Goal: Task Accomplishment & Management: Complete application form

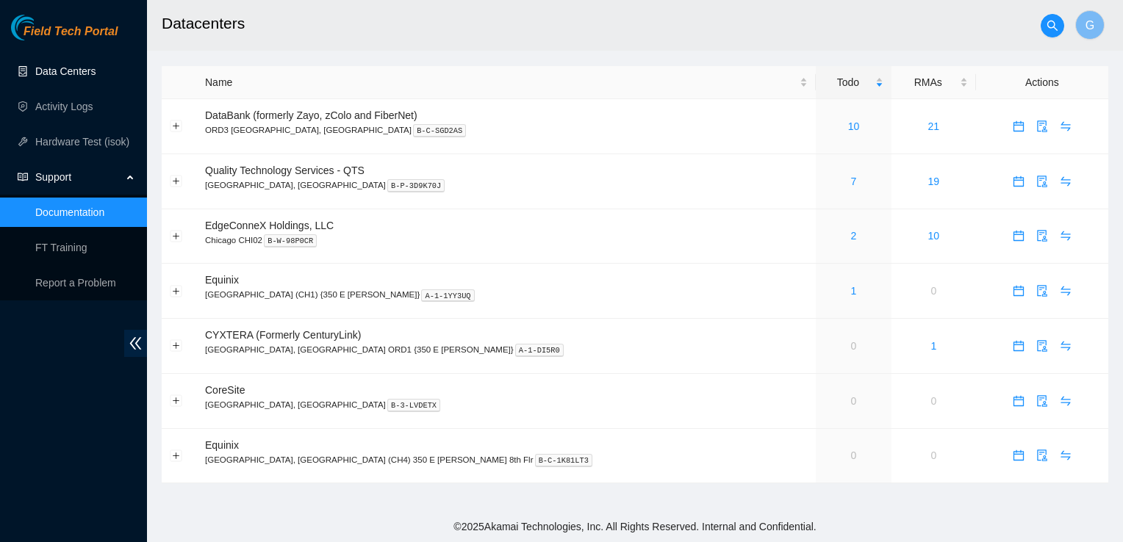
click at [59, 77] on link "Data Centers" at bounding box center [65, 71] width 60 height 12
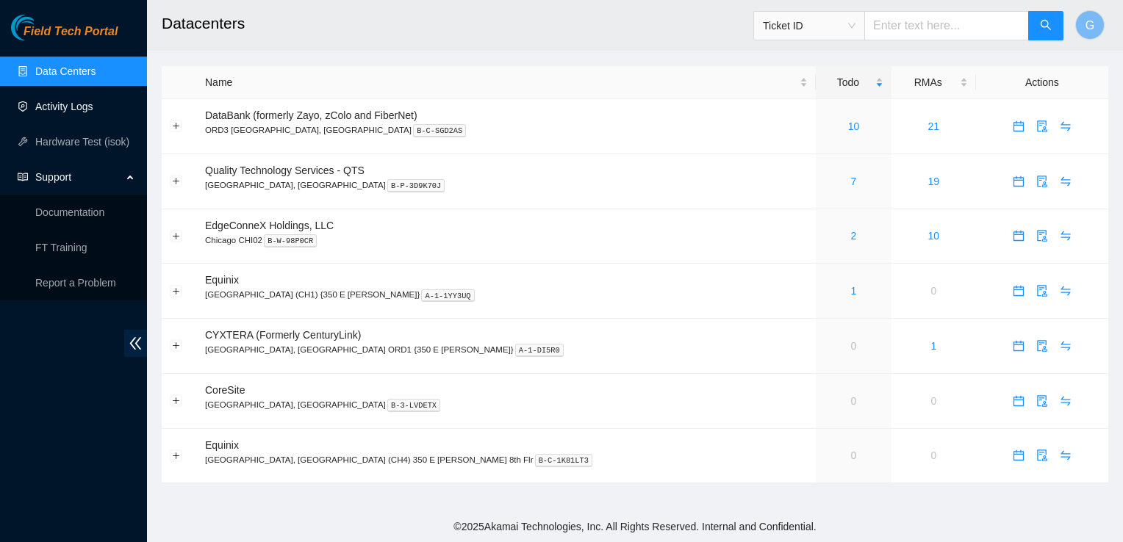
click at [71, 108] on link "Activity Logs" at bounding box center [64, 107] width 58 height 12
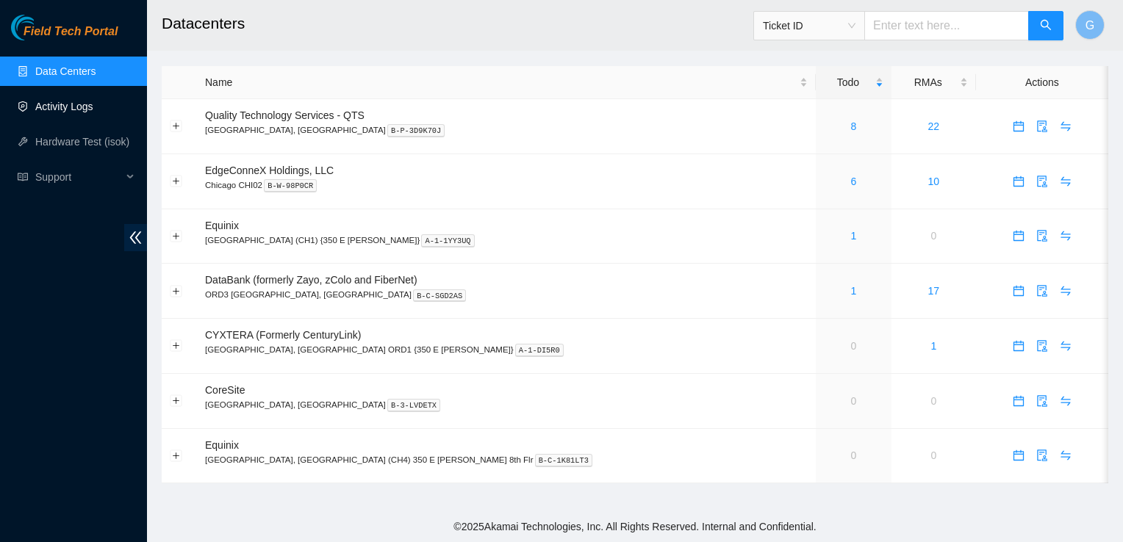
click at [73, 101] on link "Activity Logs" at bounding box center [64, 107] width 58 height 12
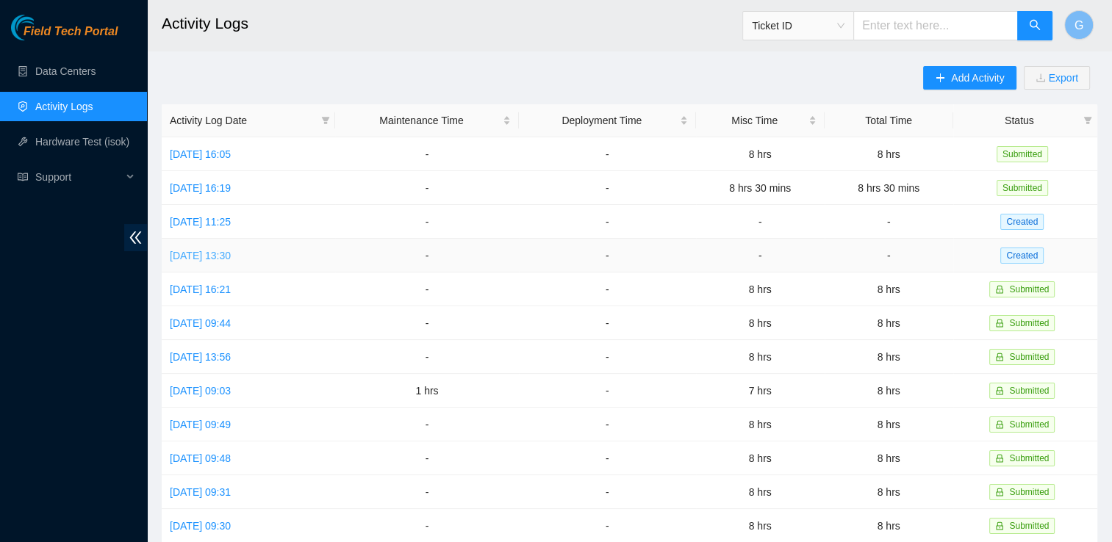
click at [231, 251] on link "[DATE] 13:30" at bounding box center [200, 256] width 61 height 12
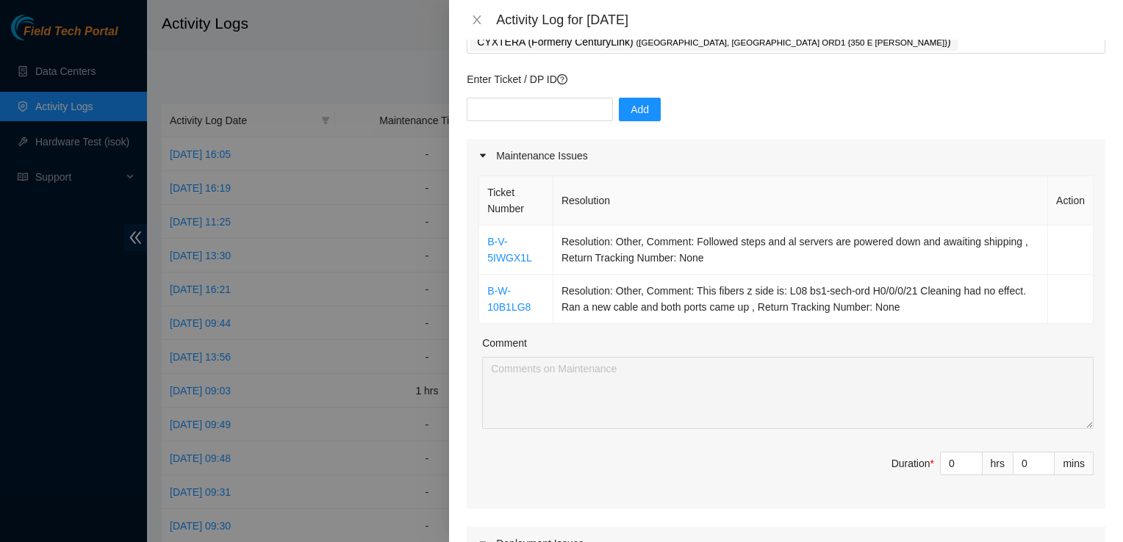
scroll to position [109, 0]
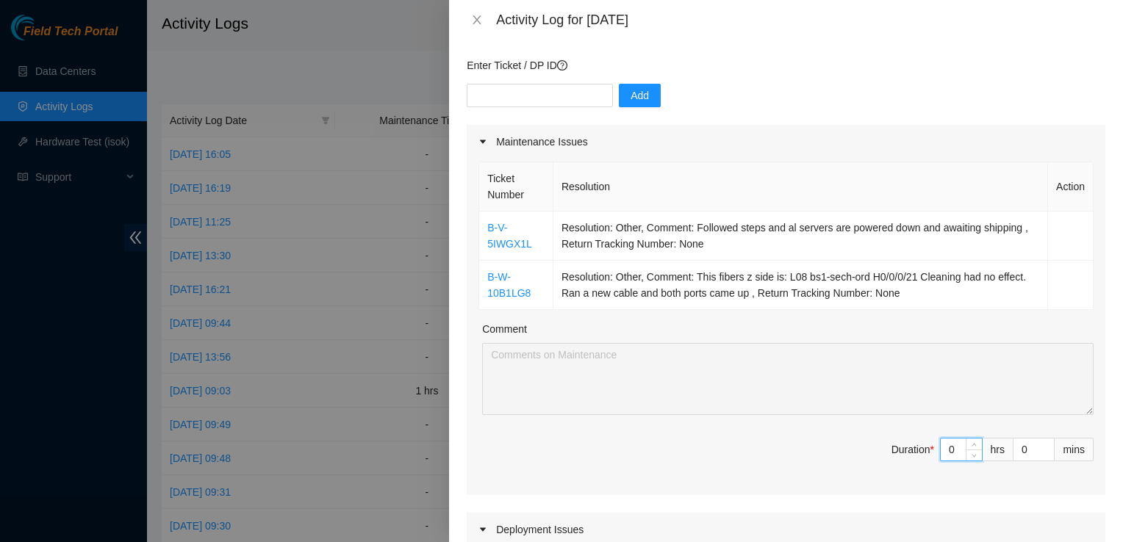
drag, startPoint x: 945, startPoint y: 448, endPoint x: 861, endPoint y: 436, distance: 84.6
click at [861, 438] on span "Duration * 0 hrs 0 mins" at bounding box center [785, 458] width 615 height 41
type input "8"
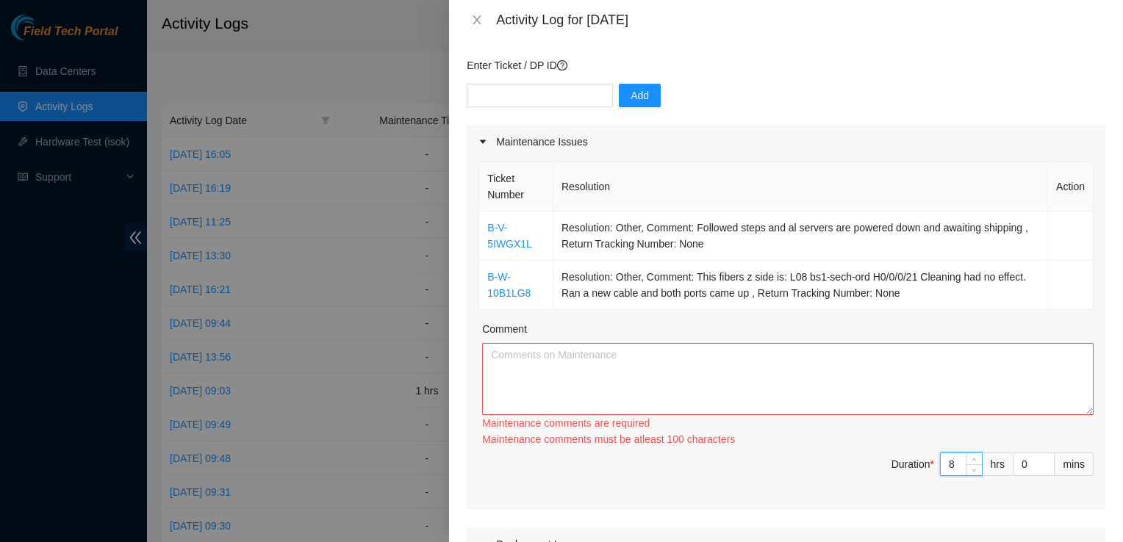
type input "8"
click at [773, 369] on textarea "Comment" at bounding box center [787, 379] width 611 height 72
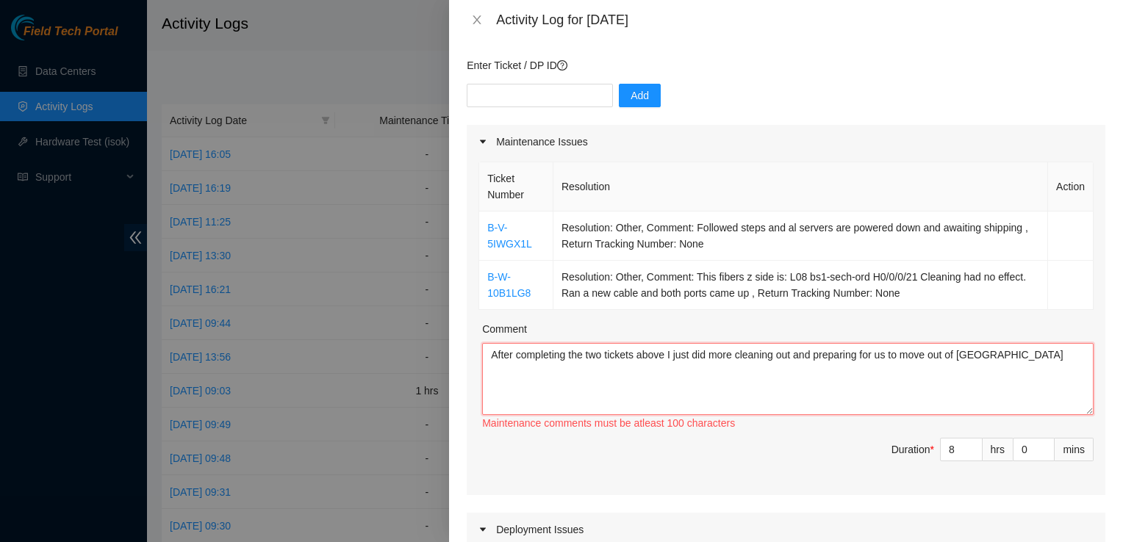
click at [1002, 362] on textarea "After completing the two tickets above I just did more cleaning out and prepari…" at bounding box center [787, 379] width 611 height 72
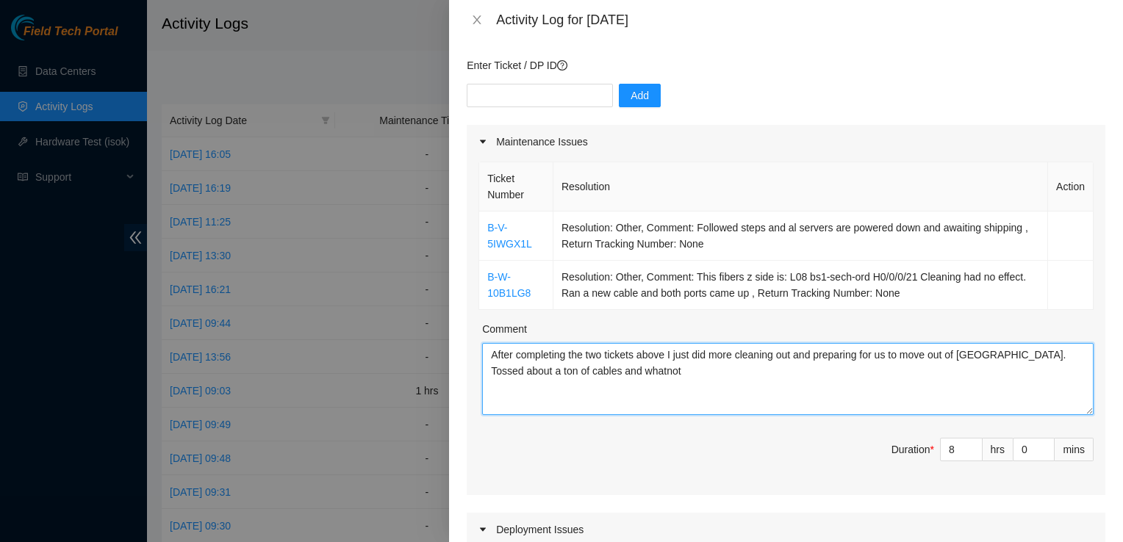
type textarea "After completing the two tickets above I just did more cleaning out and prepari…"
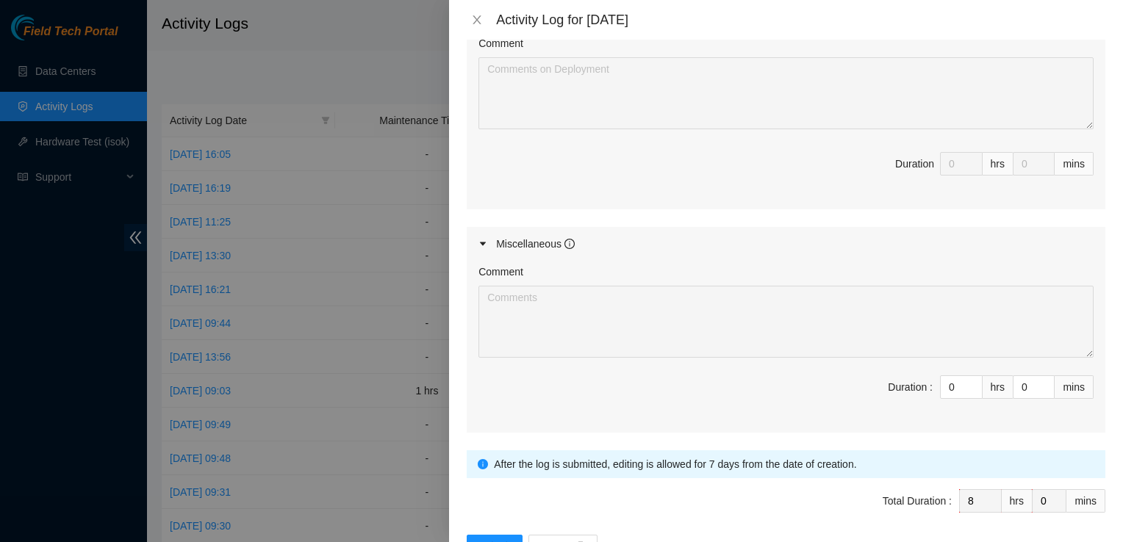
scroll to position [747, 0]
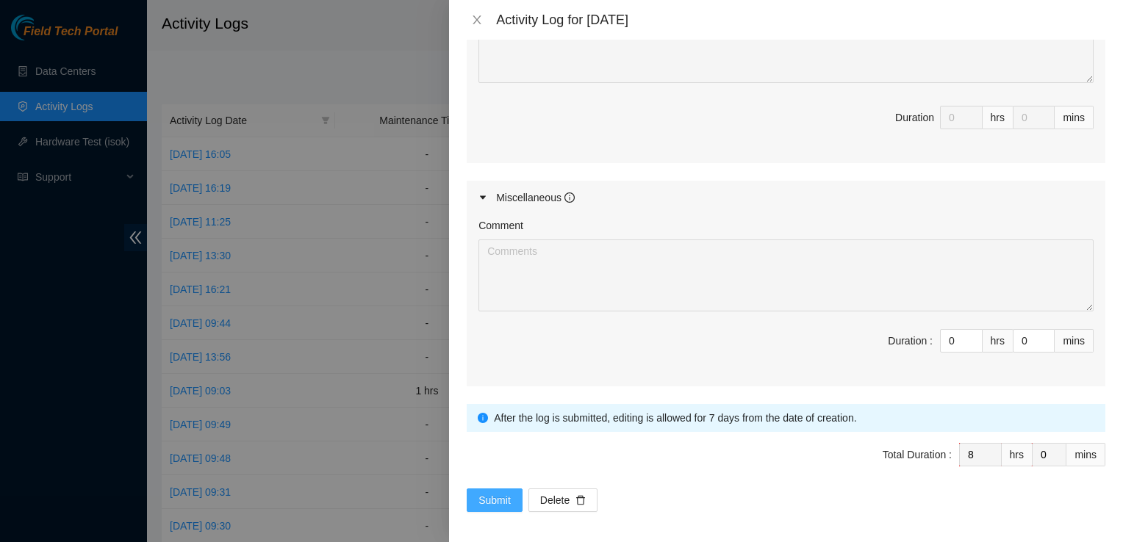
click at [494, 492] on span "Submit" at bounding box center [494, 500] width 32 height 16
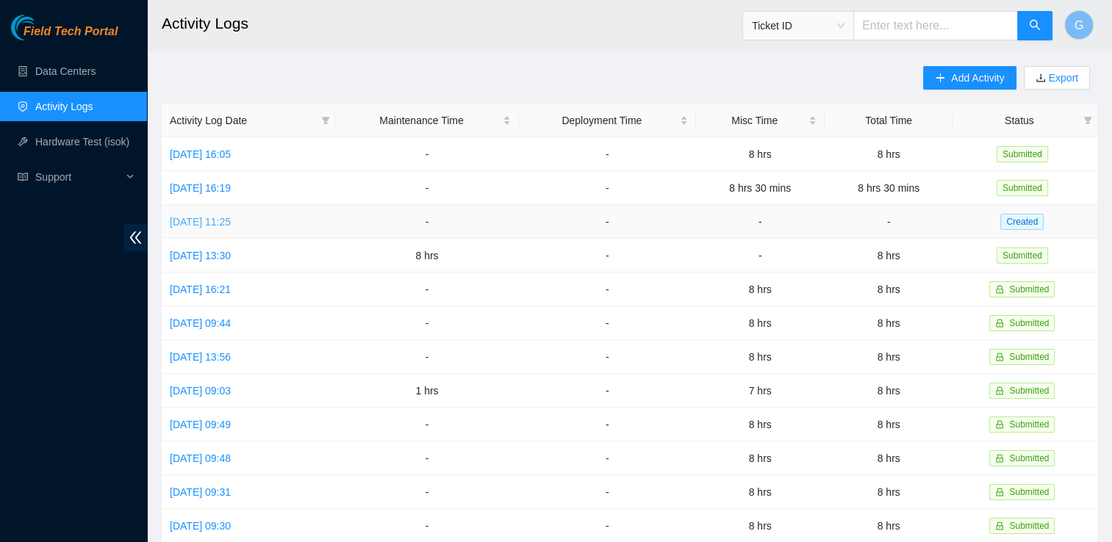
click at [231, 217] on link "[DATE] 11:25" at bounding box center [200, 222] width 61 height 12
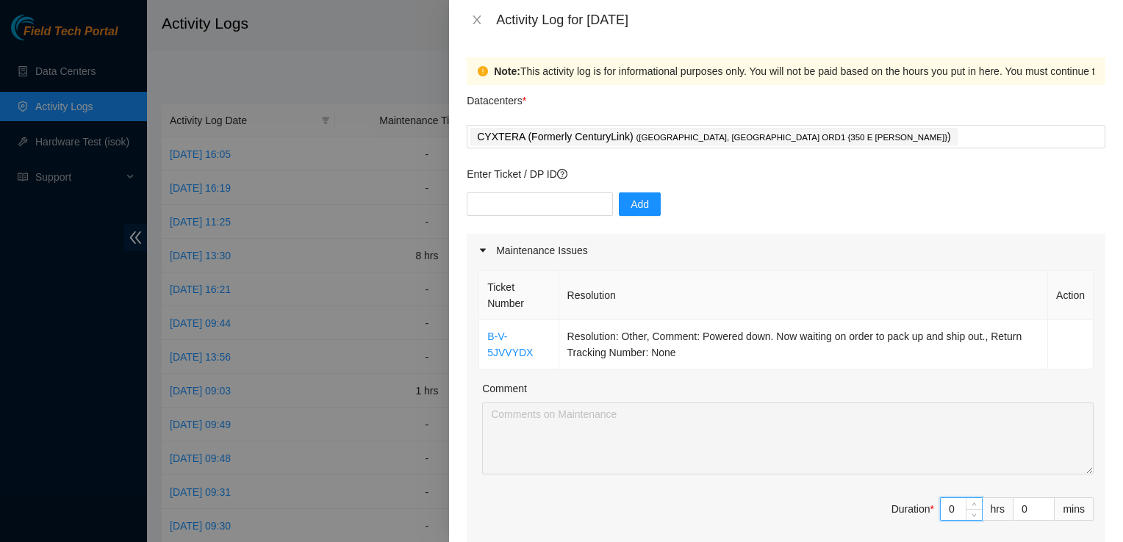
drag, startPoint x: 946, startPoint y: 507, endPoint x: 877, endPoint y: 509, distance: 69.1
click at [877, 509] on span "Duration * 0 hrs 0 mins" at bounding box center [785, 517] width 615 height 41
type input "8"
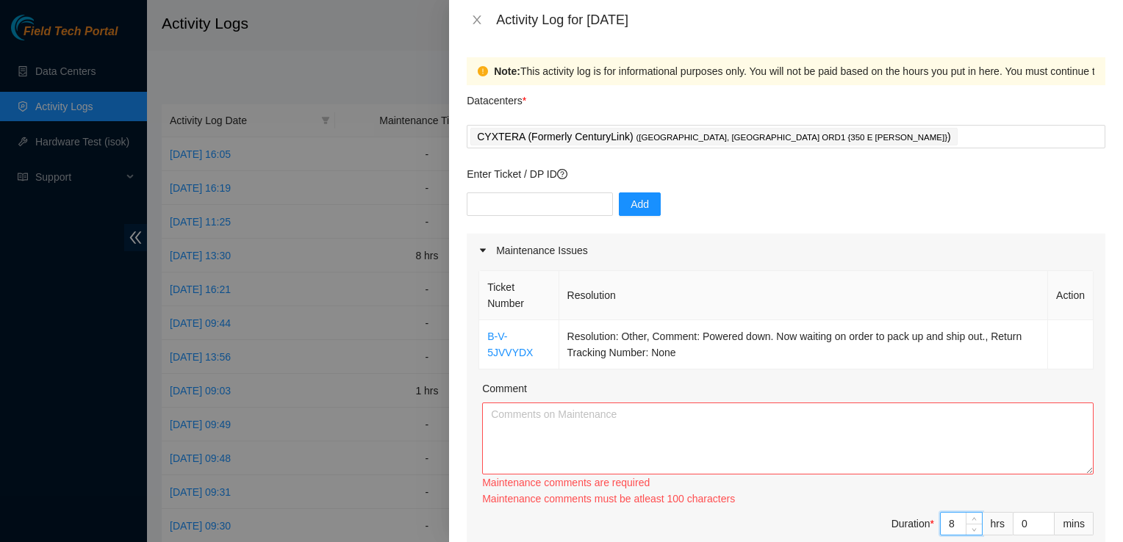
type input "8"
click at [640, 409] on textarea "Comment" at bounding box center [787, 439] width 611 height 72
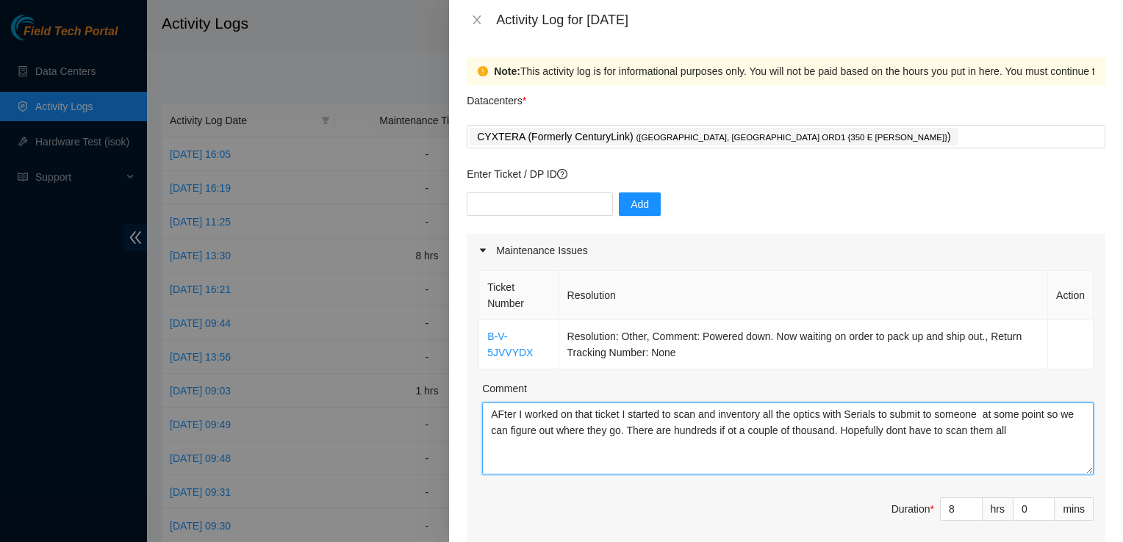
type textarea "AFter I worked on that ticket I started to scan and inventory all the optics wi…"
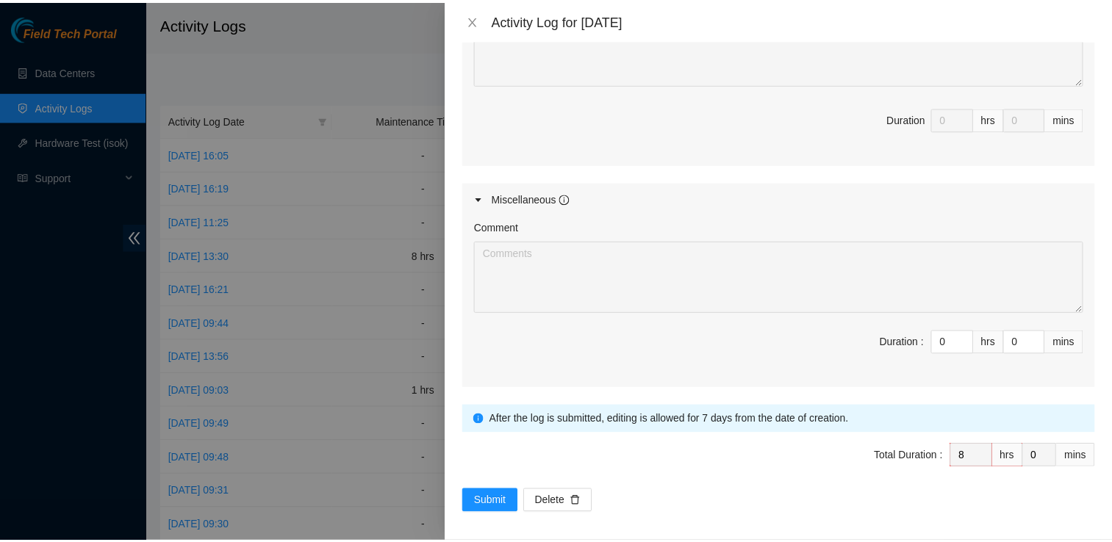
scroll to position [699, 0]
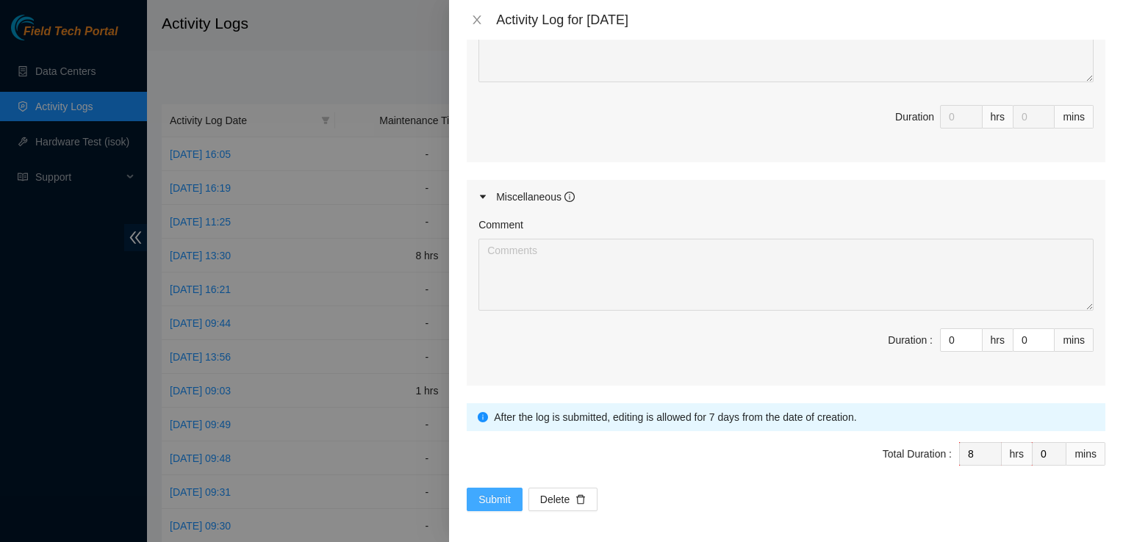
click at [488, 500] on span "Submit" at bounding box center [494, 500] width 32 height 16
